Goal: Task Accomplishment & Management: Manage account settings

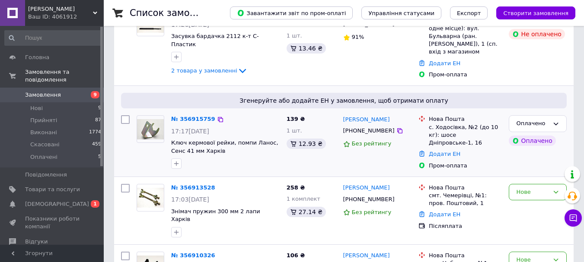
scroll to position [173, 0]
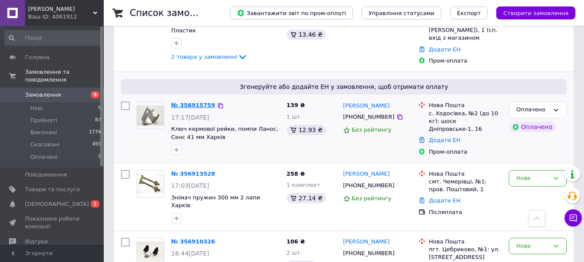
click at [199, 102] on link "№ 356915759" at bounding box center [193, 105] width 44 height 6
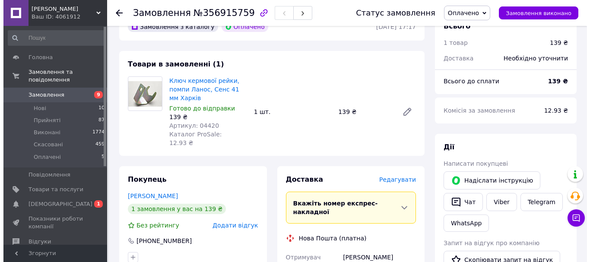
scroll to position [43, 0]
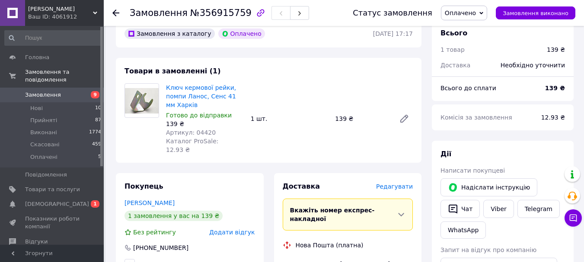
click at [396, 183] on span "Редагувати" at bounding box center [394, 186] width 37 height 7
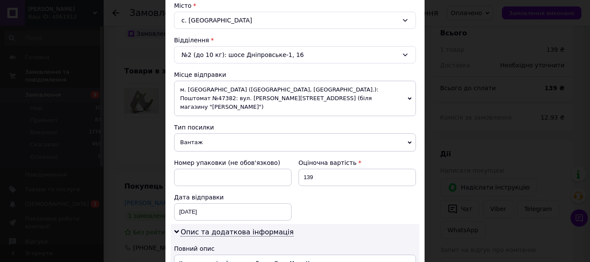
scroll to position [259, 0]
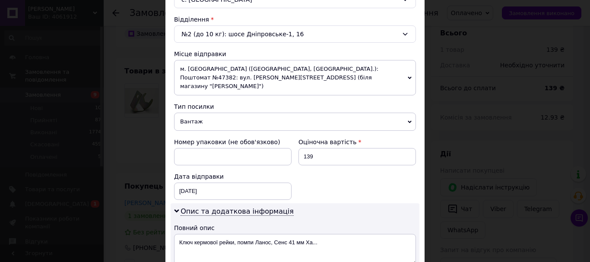
click at [213, 118] on span "Вантаж" at bounding box center [295, 122] width 242 height 18
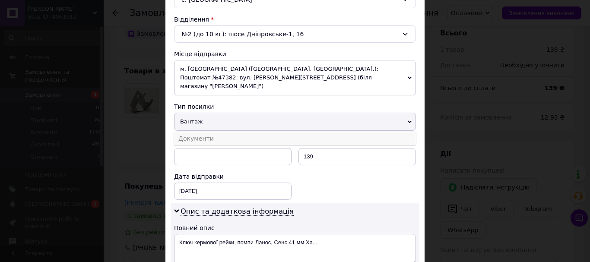
click at [206, 132] on li "Документи" at bounding box center [295, 138] width 242 height 13
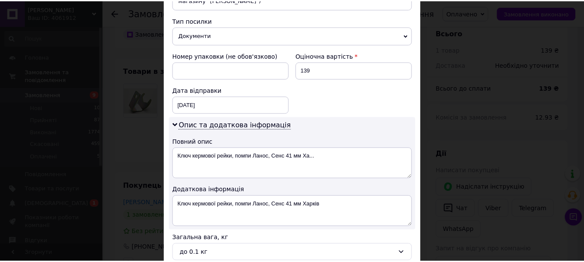
scroll to position [426, 0]
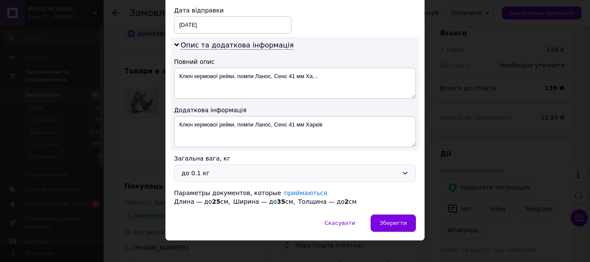
click at [211, 169] on div "до 0.1 кг" at bounding box center [290, 174] width 217 height 10
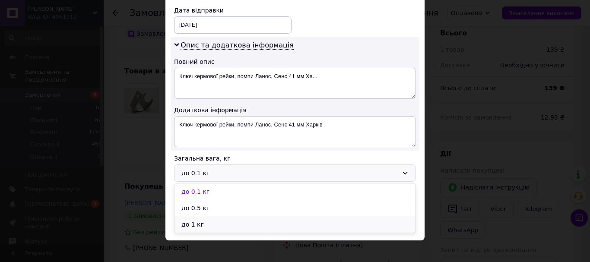
click at [204, 217] on li "до 1 кг" at bounding box center [295, 225] width 241 height 16
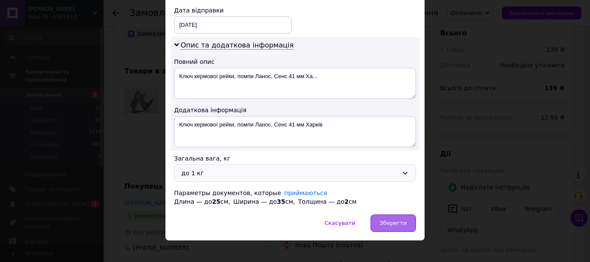
click at [403, 220] on span "Зберегти" at bounding box center [393, 223] width 27 height 6
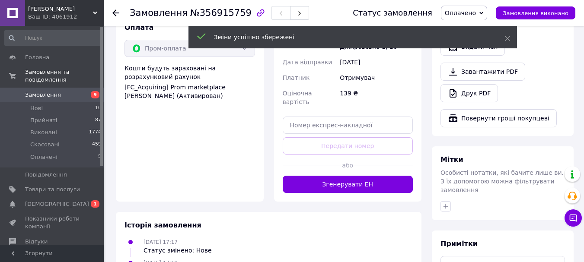
scroll to position [389, 0]
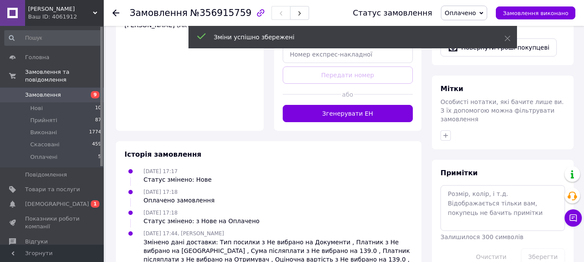
click at [352, 105] on button "Згенерувати ЕН" at bounding box center [348, 113] width 131 height 17
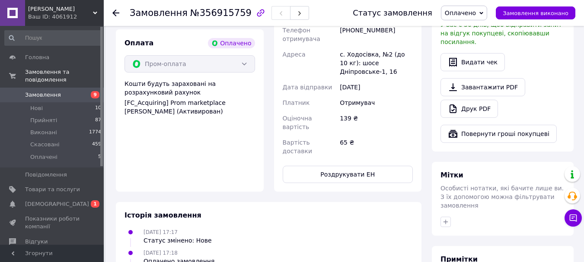
scroll to position [173, 0]
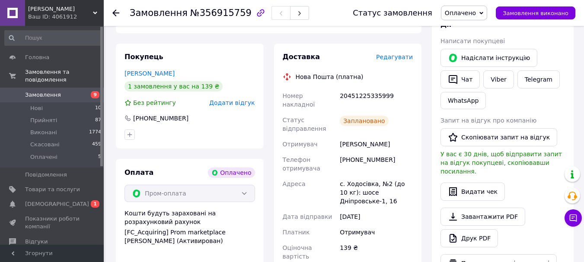
click at [471, 10] on span "Оплачено" at bounding box center [460, 13] width 31 height 7
click at [472, 30] on li "Прийнято" at bounding box center [463, 30] width 45 height 13
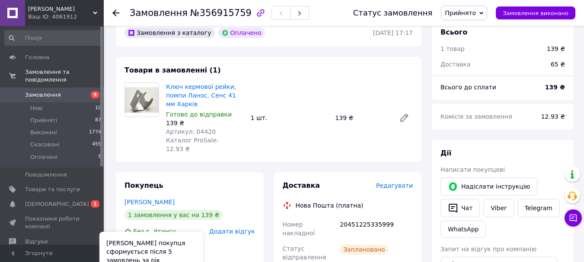
scroll to position [43, 0]
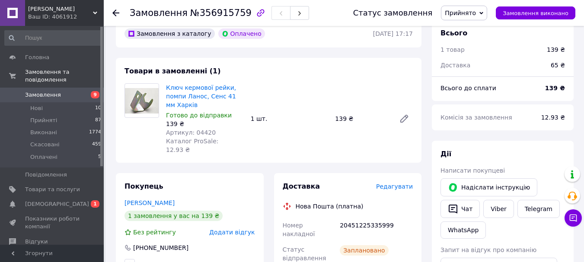
click at [57, 91] on span "Замовлення" at bounding box center [52, 95] width 55 height 8
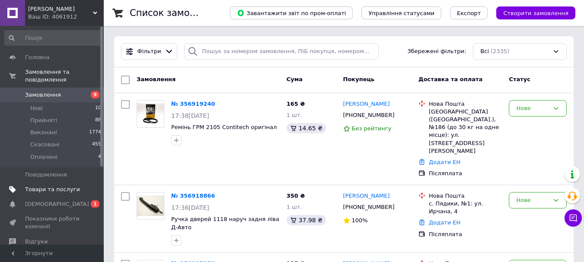
click at [52, 186] on span "Товари та послуги" at bounding box center [52, 190] width 55 height 8
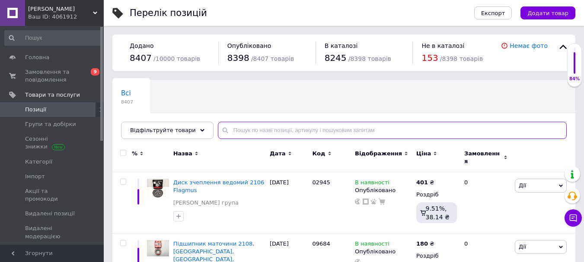
click at [226, 136] on input "text" at bounding box center [392, 130] width 349 height 17
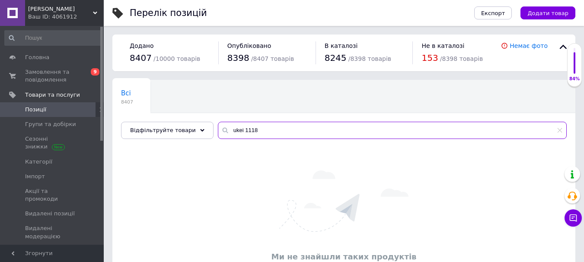
click at [229, 130] on input "ukei 1118" at bounding box center [392, 130] width 349 height 17
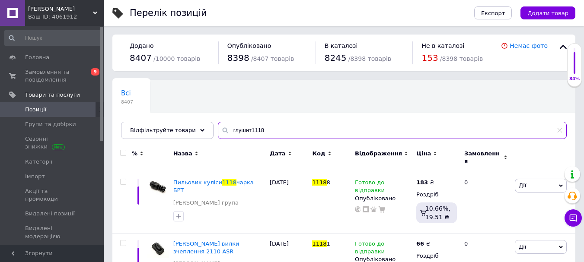
type input "глушит1118"
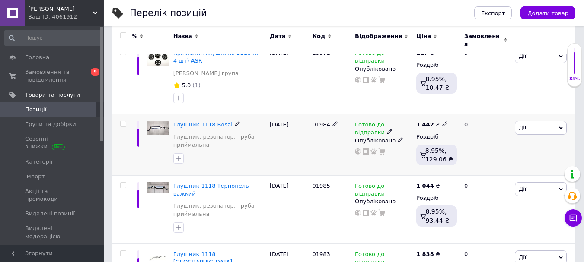
scroll to position [86, 0]
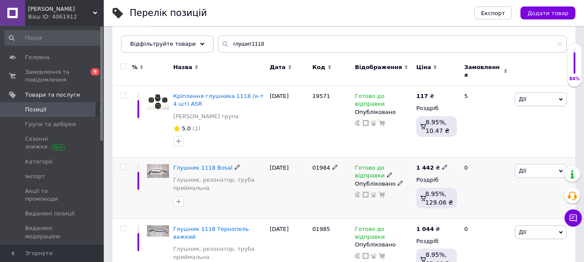
drag, startPoint x: 328, startPoint y: 160, endPoint x: 309, endPoint y: 163, distance: 18.4
click at [309, 163] on div "Глушник 1118 Bosal Глушник, резонатор, труба приймальна [DATE] 01984 Готово до …" at bounding box center [343, 188] width 463 height 61
copy div "01984"
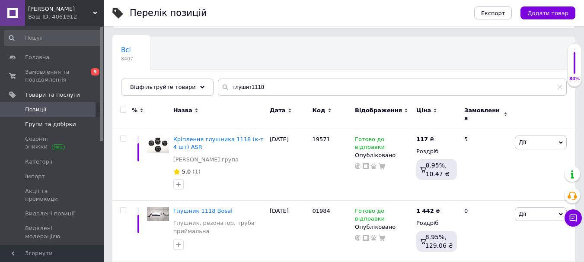
scroll to position [0, 0]
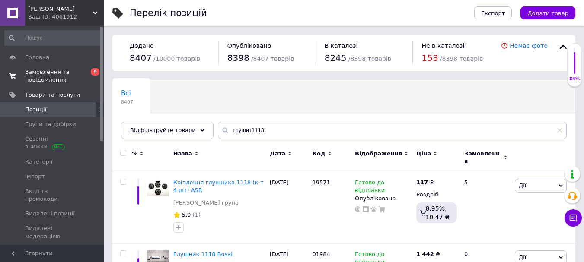
click at [59, 76] on span "Замовлення та повідомлення" at bounding box center [52, 76] width 55 height 16
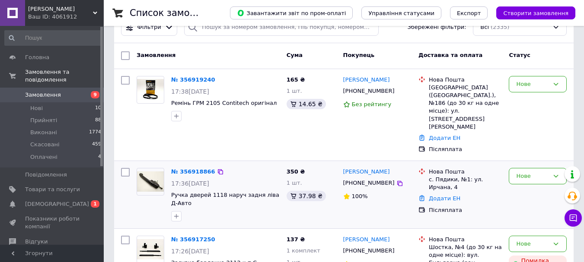
scroll to position [43, 0]
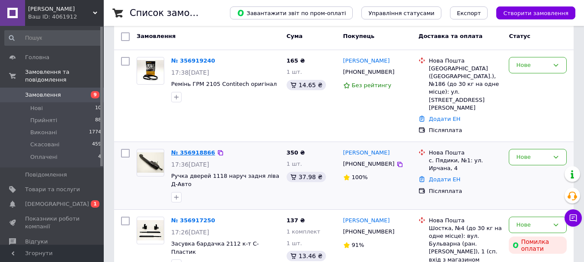
click at [192, 150] on link "№ 356918866" at bounding box center [193, 153] width 44 height 6
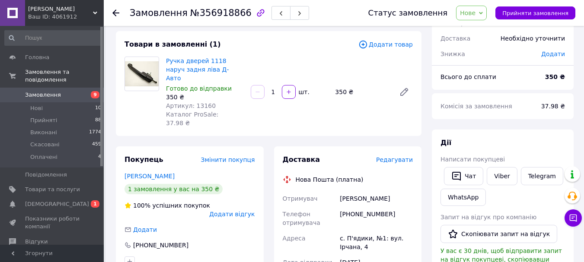
click at [385, 45] on span "Додати товар" at bounding box center [385, 45] width 54 height 10
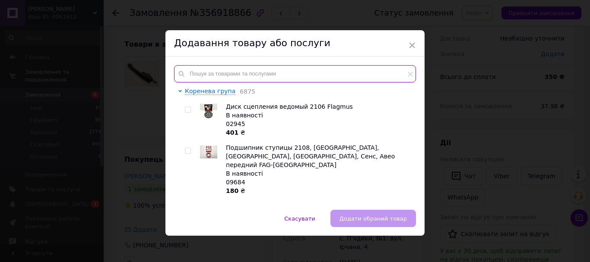
paste input "01984"
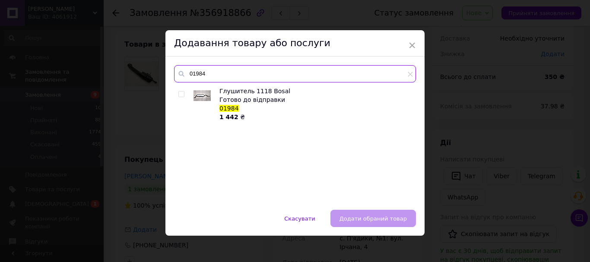
type input "01984"
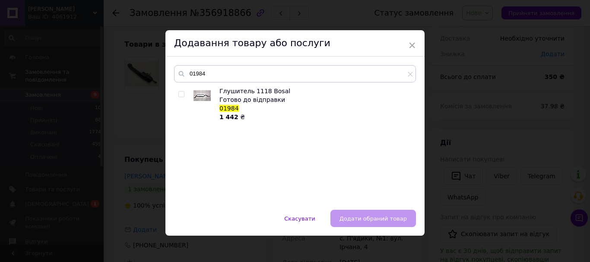
click at [236, 98] on div "Готово до відправки" at bounding box center [316, 100] width 192 height 9
click at [375, 217] on div "Скасувати   Додати обраний товар" at bounding box center [295, 223] width 259 height 26
click at [179, 93] on input "checkbox" at bounding box center [182, 95] width 6 height 6
checkbox input "true"
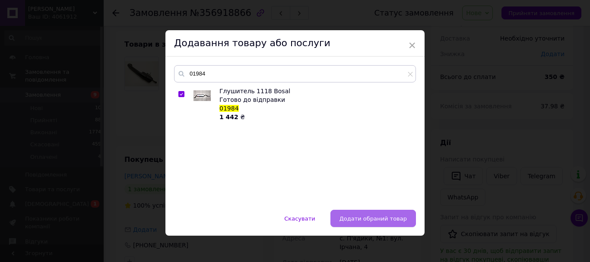
click at [385, 220] on span "Додати обраний товар" at bounding box center [373, 219] width 67 height 6
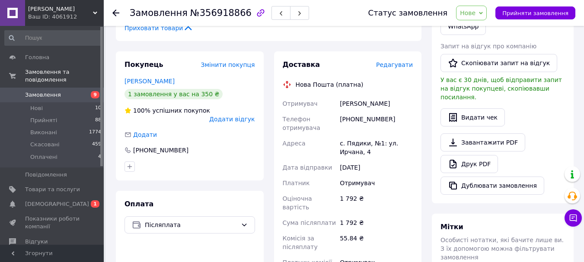
scroll to position [259, 0]
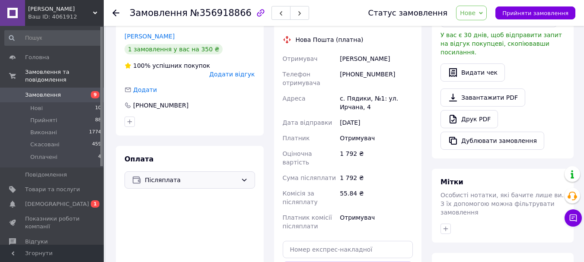
click at [181, 175] on span "Післяплата" at bounding box center [191, 180] width 93 height 10
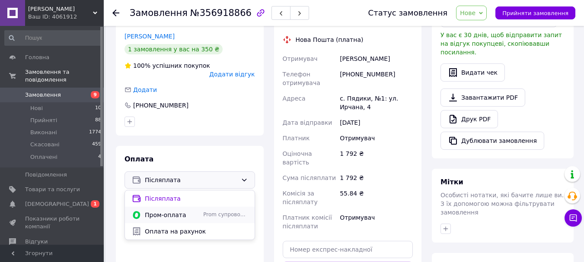
click at [177, 211] on span "Пром-оплата" at bounding box center [172, 215] width 55 height 9
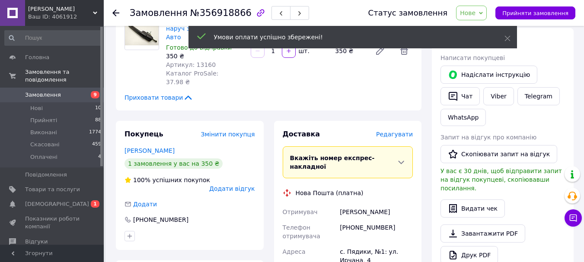
scroll to position [130, 0]
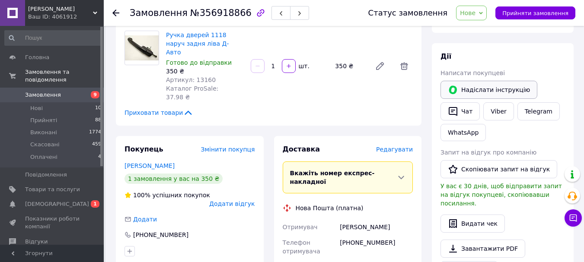
click at [497, 89] on button "Надіслати інструкцію" at bounding box center [488, 90] width 97 height 18
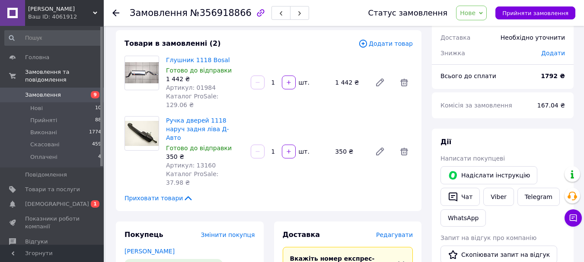
scroll to position [43, 0]
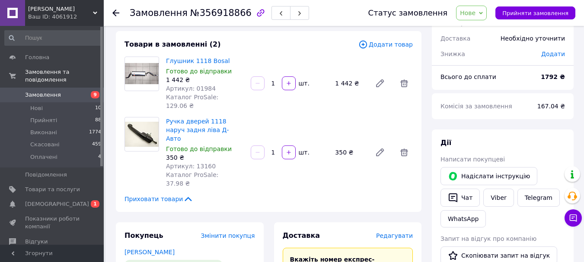
click at [64, 91] on span "Замовлення" at bounding box center [52, 95] width 55 height 8
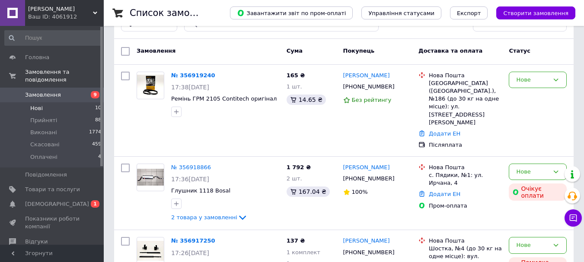
scroll to position [43, 0]
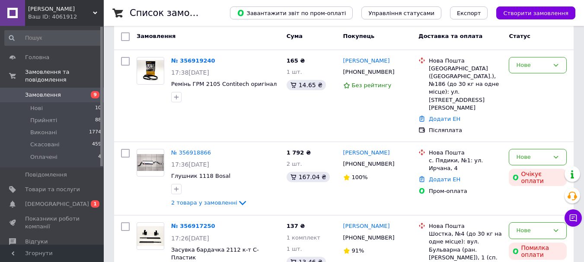
click at [54, 91] on span "Замовлення" at bounding box center [43, 95] width 36 height 8
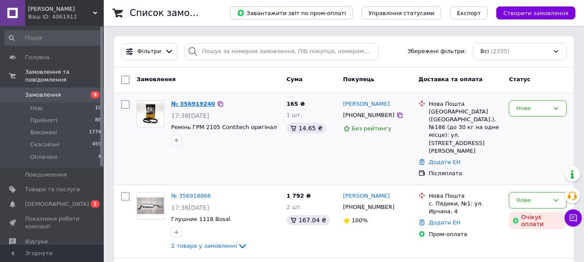
click at [201, 103] on link "№ 356919240" at bounding box center [193, 104] width 44 height 6
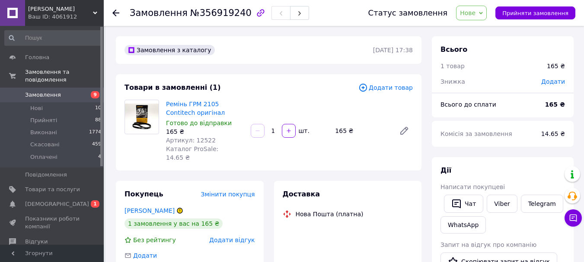
click at [376, 84] on span "Додати товар" at bounding box center [385, 88] width 54 height 10
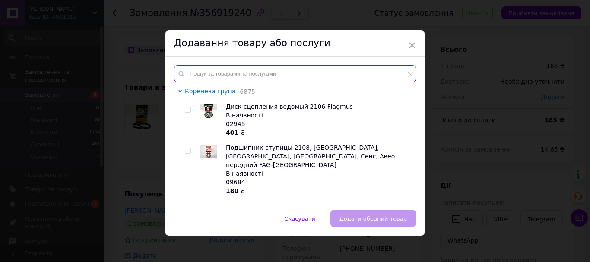
click at [194, 75] on input "text" at bounding box center [295, 73] width 242 height 17
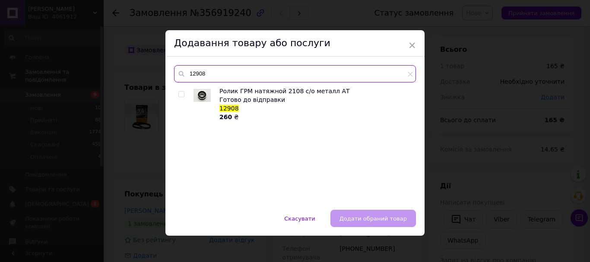
type input "12908"
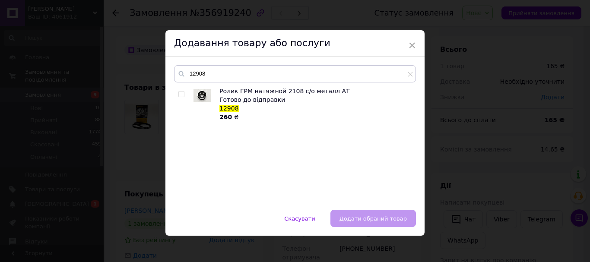
click at [177, 93] on div "Ролик ГРМ натяжной 2108 с/о металл АТ Готово до відправки 12908 260 ₴" at bounding box center [295, 144] width 242 height 115
click at [179, 96] on input "checkbox" at bounding box center [182, 95] width 6 height 6
checkbox input "true"
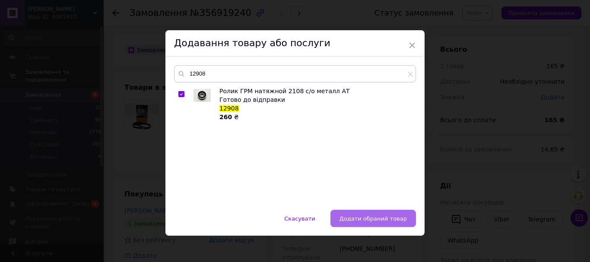
click at [374, 220] on span "Додати обраний товар" at bounding box center [373, 219] width 67 height 6
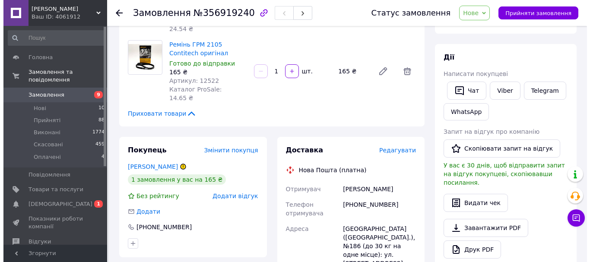
scroll to position [130, 0]
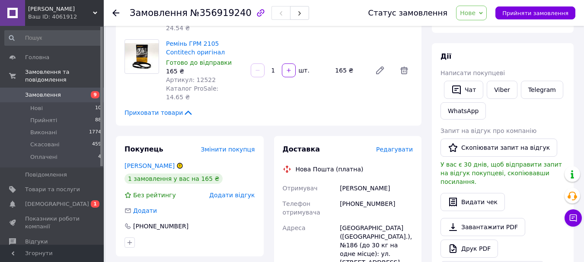
click at [403, 146] on span "Редагувати" at bounding box center [394, 149] width 37 height 7
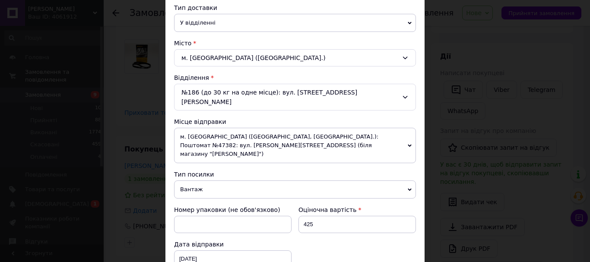
scroll to position [216, 0]
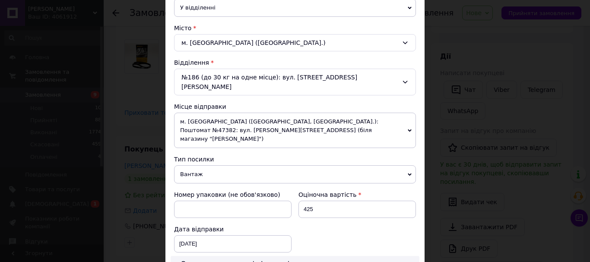
click at [225, 166] on span "Вантаж" at bounding box center [295, 175] width 242 height 18
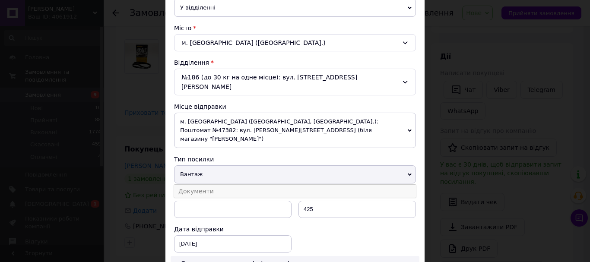
click at [211, 185] on li "Документи" at bounding box center [295, 191] width 242 height 13
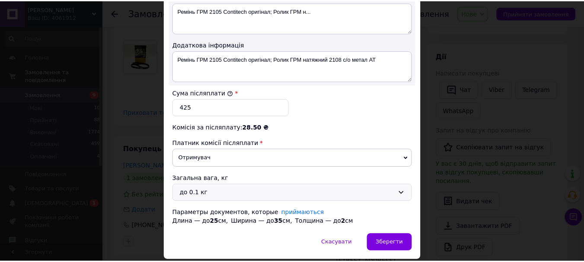
scroll to position [511, 0]
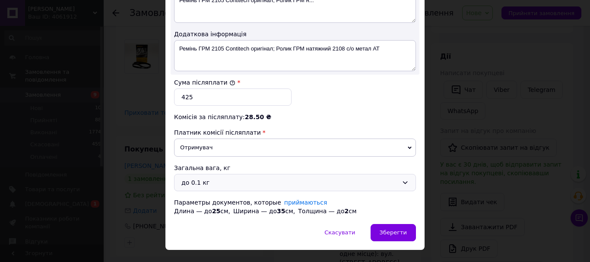
click at [213, 178] on div "до 0.1 кг" at bounding box center [290, 183] width 217 height 10
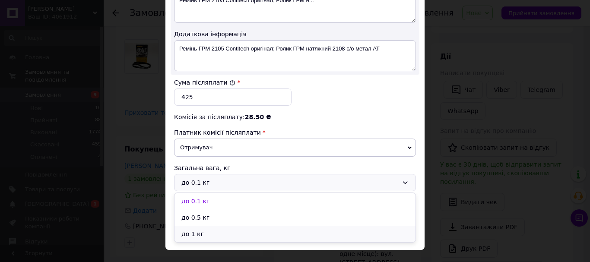
click at [200, 226] on li "до 1 кг" at bounding box center [295, 234] width 241 height 16
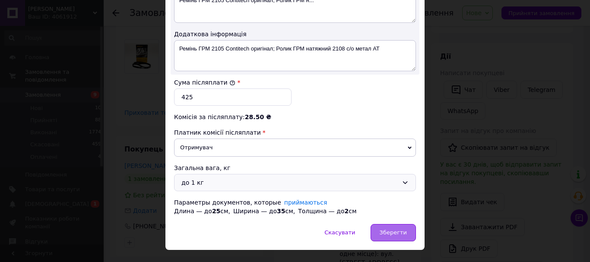
click at [388, 230] on span "Зберегти" at bounding box center [393, 233] width 27 height 6
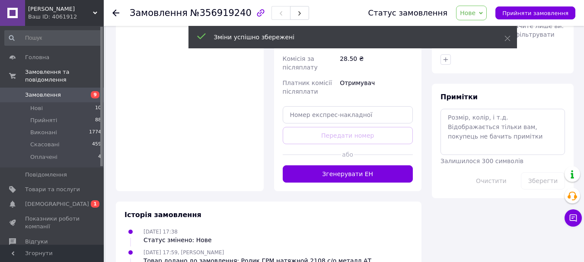
scroll to position [432, 0]
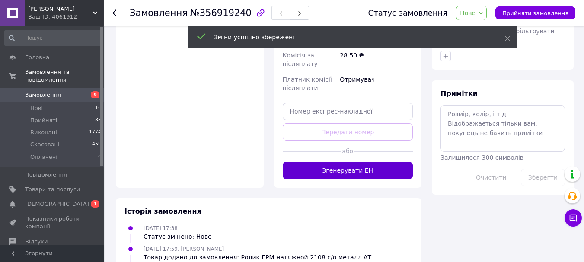
click at [366, 162] on button "Згенерувати ЕН" at bounding box center [348, 170] width 131 height 17
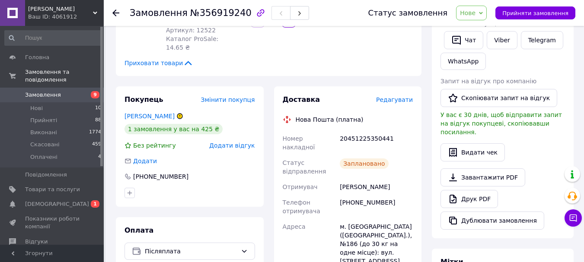
scroll to position [173, 0]
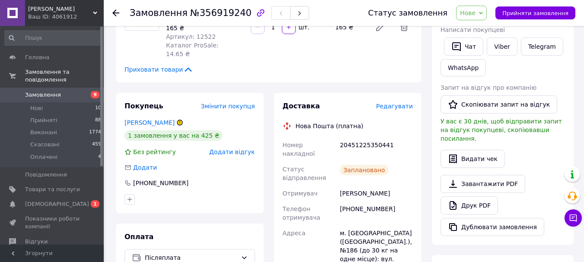
click at [475, 16] on span "Нове" at bounding box center [468, 13] width 16 height 7
click at [481, 33] on li "Прийнято" at bounding box center [476, 30] width 40 height 13
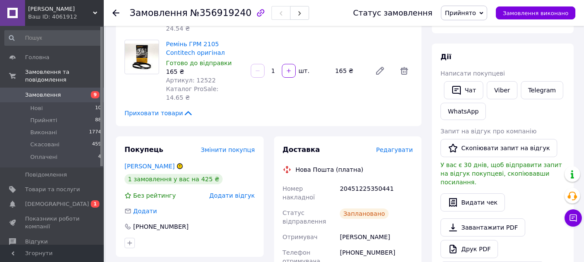
scroll to position [0, 0]
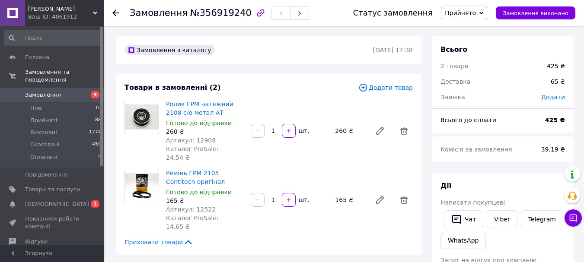
click at [54, 91] on span "Замовлення" at bounding box center [43, 95] width 36 height 8
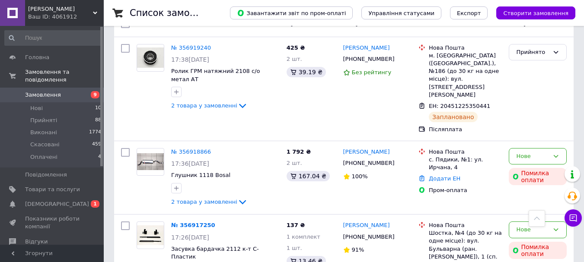
scroll to position [43, 0]
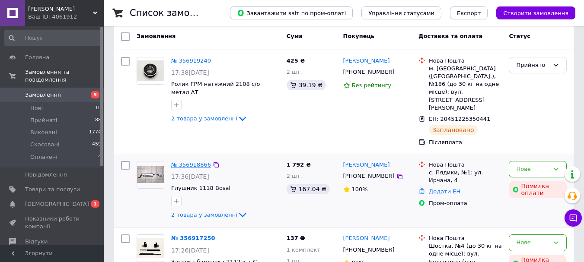
click at [195, 162] on link "№ 356918866" at bounding box center [191, 165] width 40 height 6
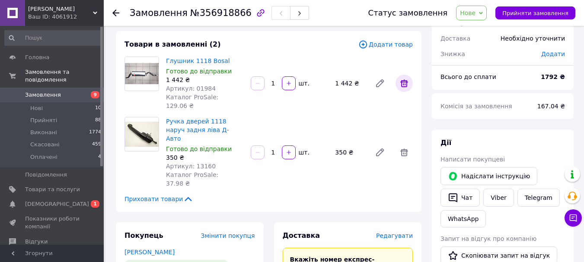
click at [405, 78] on icon at bounding box center [404, 83] width 10 height 10
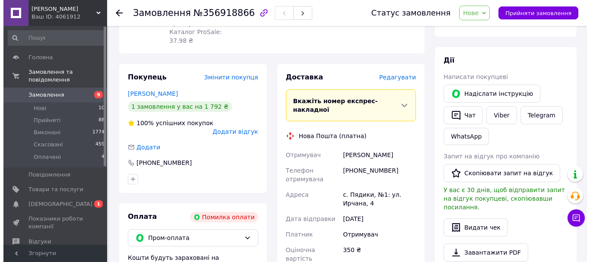
scroll to position [130, 0]
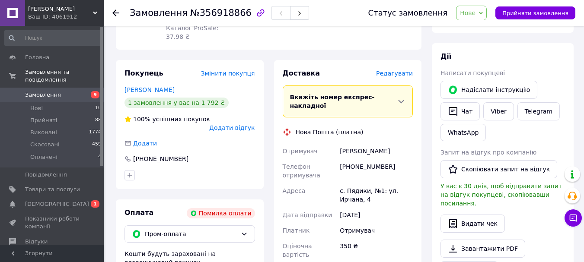
click at [399, 70] on span "Редагувати" at bounding box center [394, 73] width 37 height 7
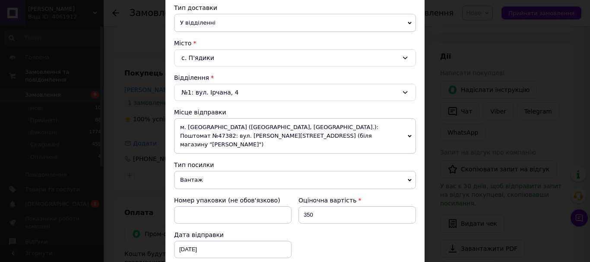
scroll to position [216, 0]
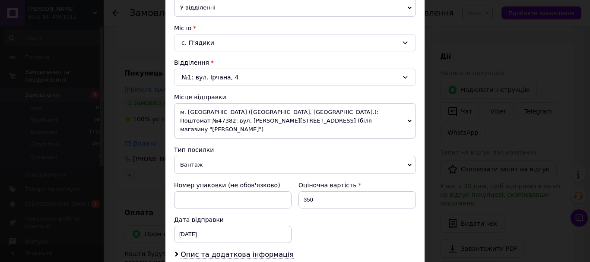
click at [215, 158] on span "Вантаж" at bounding box center [295, 165] width 242 height 18
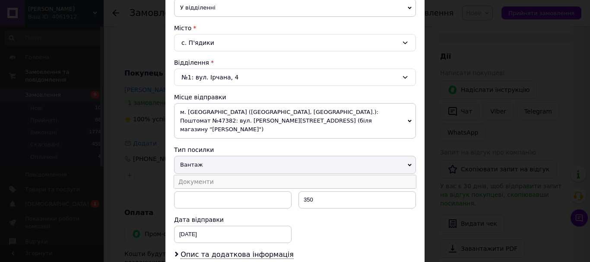
click at [211, 175] on li "Документи" at bounding box center [295, 181] width 242 height 13
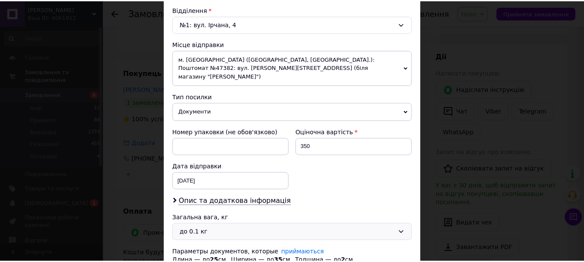
scroll to position [329, 0]
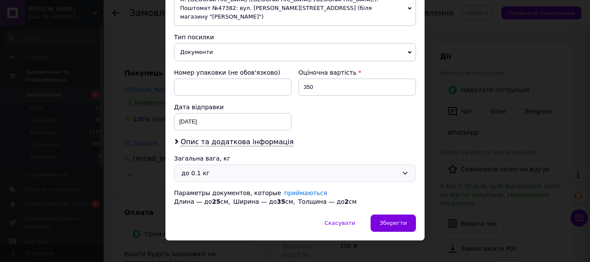
click at [249, 169] on div "до 0.1 кг" at bounding box center [290, 174] width 217 height 10
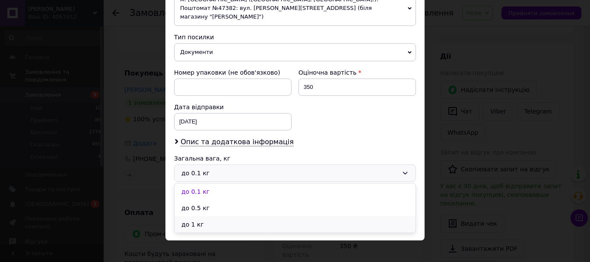
click at [195, 217] on li "до 1 кг" at bounding box center [295, 225] width 241 height 16
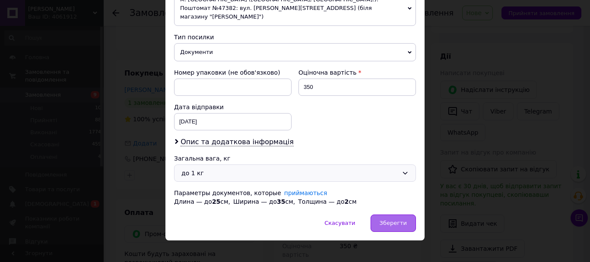
click at [391, 220] on span "Зберегти" at bounding box center [393, 223] width 27 height 6
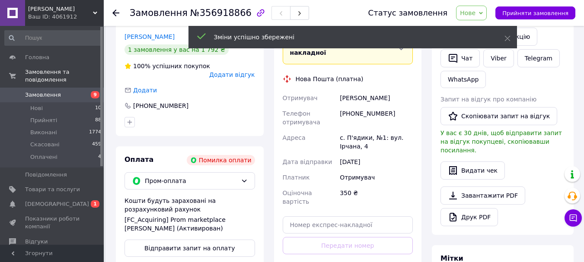
scroll to position [259, 0]
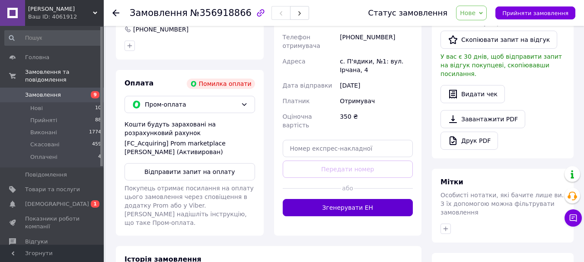
click at [371, 199] on button "Згенерувати ЕН" at bounding box center [348, 207] width 131 height 17
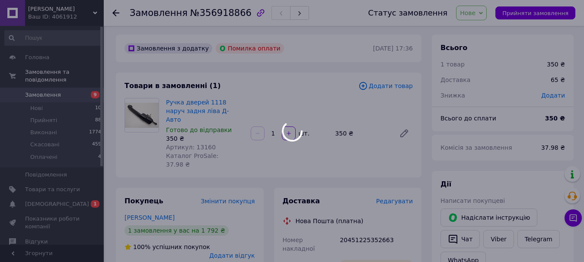
scroll to position [0, 0]
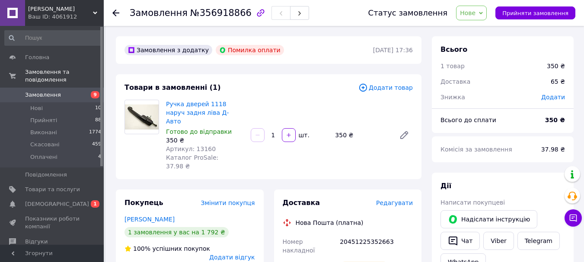
click at [475, 14] on span "Нове" at bounding box center [468, 13] width 16 height 7
click at [487, 30] on li "Прийнято" at bounding box center [476, 30] width 40 height 13
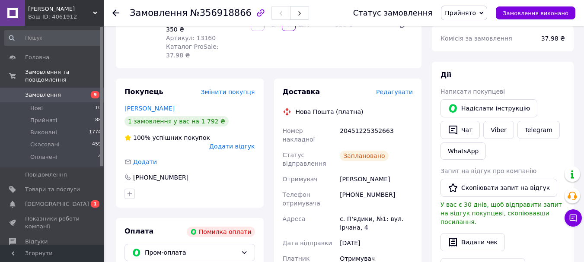
scroll to position [130, 0]
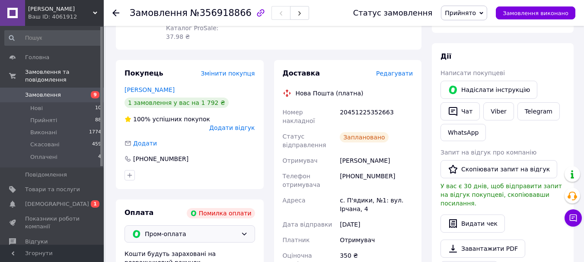
click at [156, 226] on div "Пром-оплата" at bounding box center [189, 234] width 131 height 17
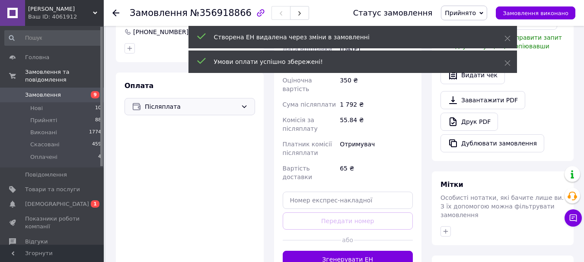
scroll to position [259, 0]
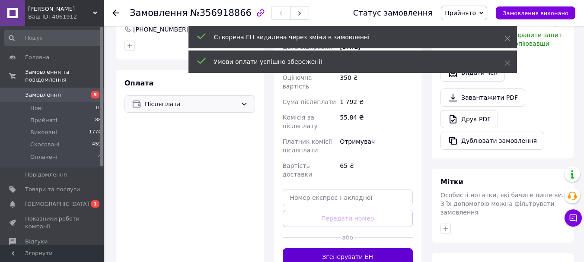
click at [363, 249] on button "Згенерувати ЕН" at bounding box center [348, 257] width 131 height 17
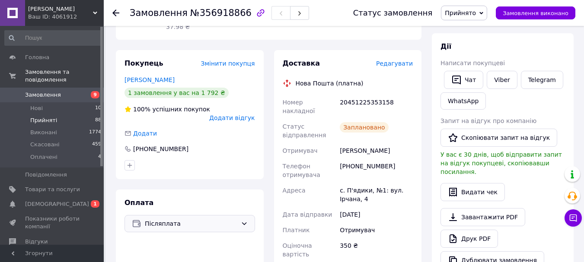
scroll to position [130, 0]
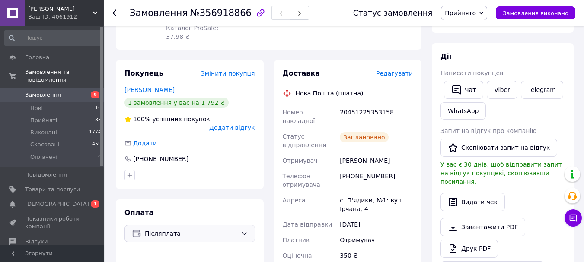
click at [61, 91] on span "Замовлення" at bounding box center [52, 95] width 55 height 8
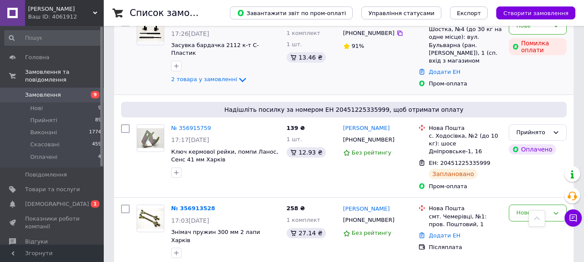
scroll to position [303, 0]
